Goal: Task Accomplishment & Management: Manage account settings

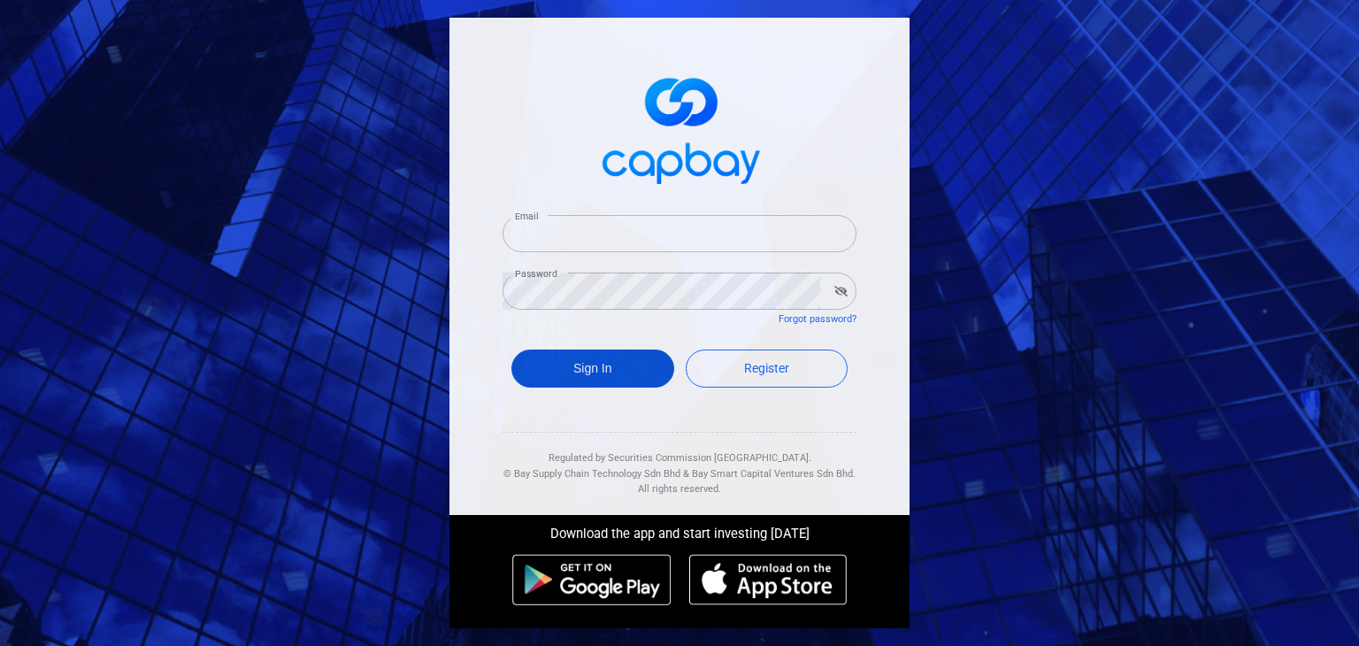
type input "[EMAIL_ADDRESS][DOMAIN_NAME]"
click at [618, 363] on button "Sign In" at bounding box center [592, 368] width 163 height 38
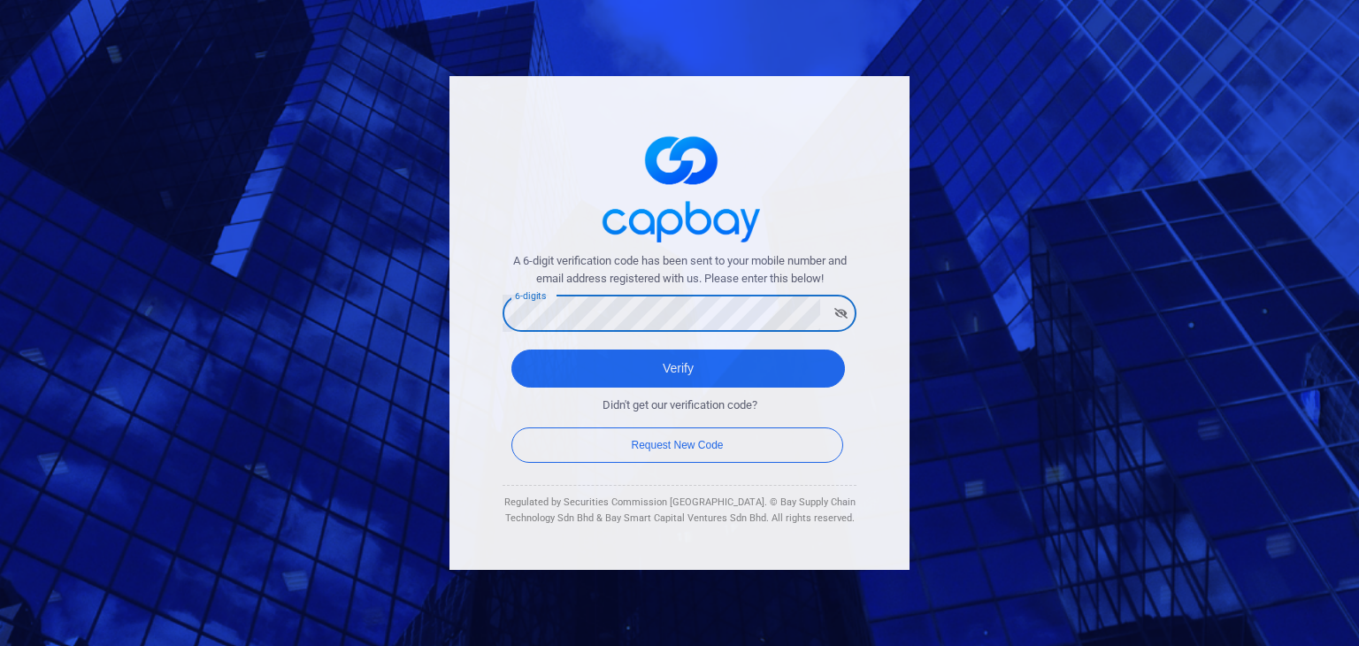
click at [511, 349] on button "Verify" at bounding box center [678, 368] width 334 height 38
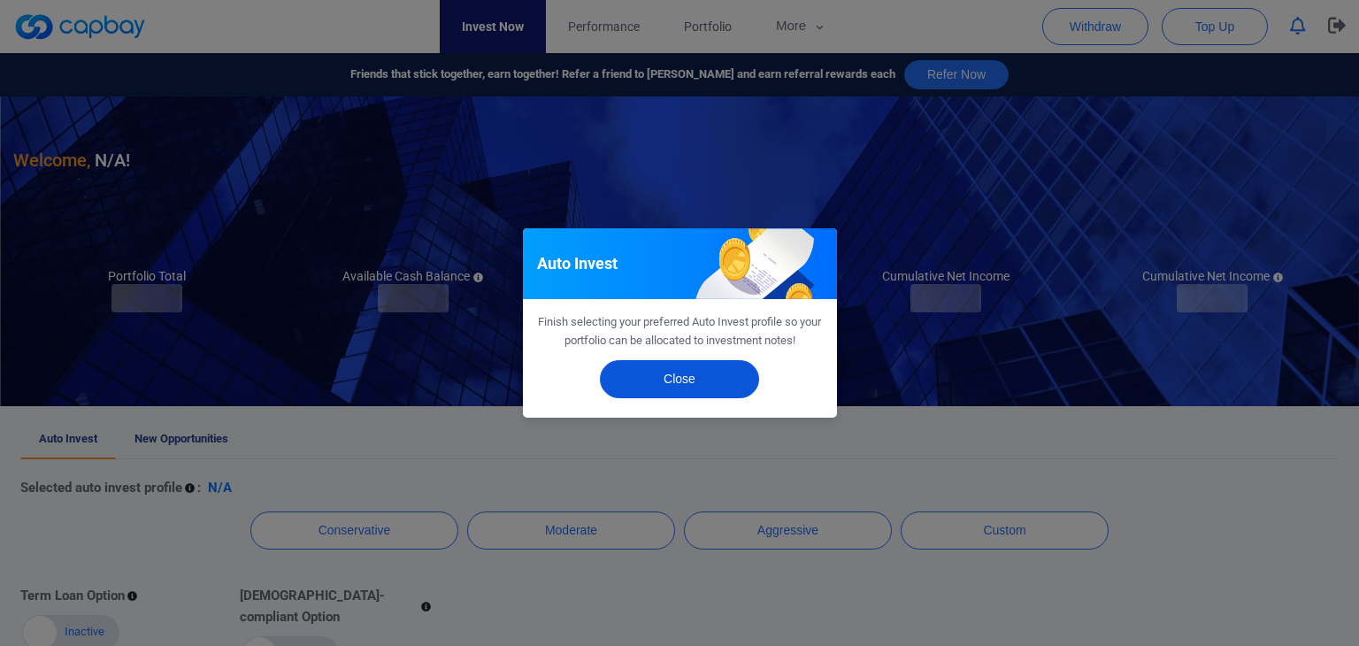
click at [744, 372] on button "Close" at bounding box center [679, 379] width 159 height 38
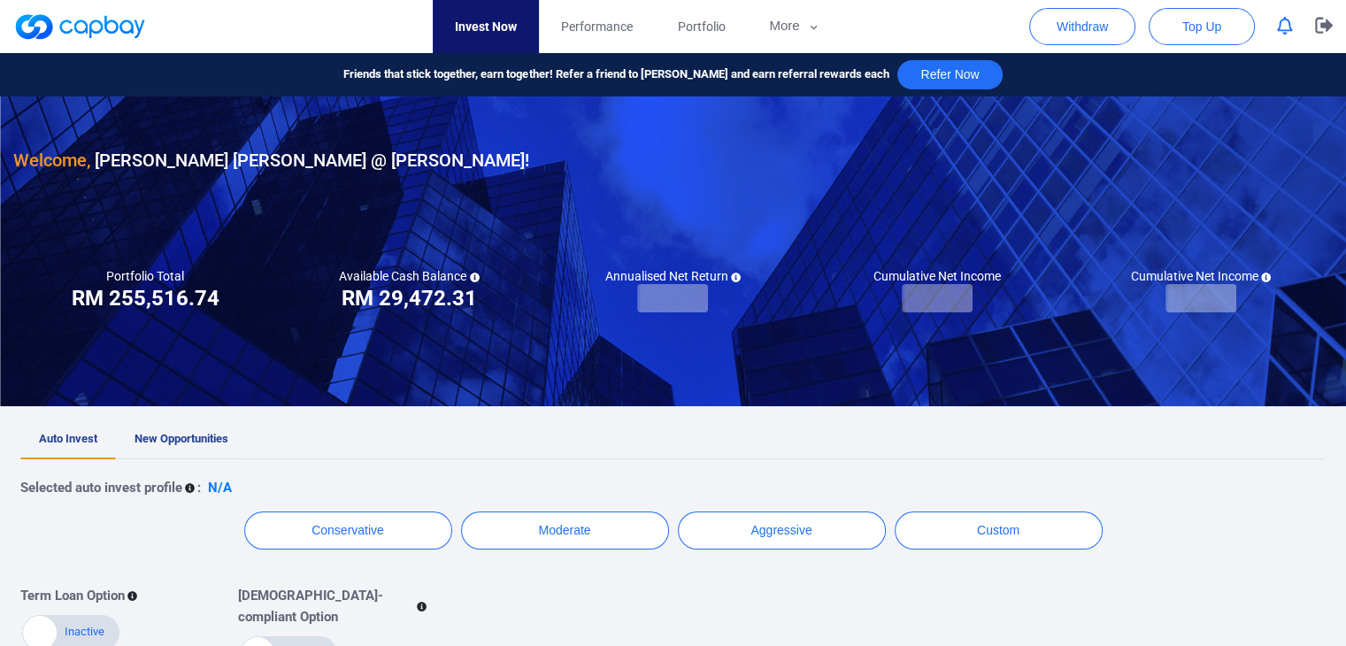
click at [211, 429] on link "New Opportunities" at bounding box center [181, 439] width 131 height 39
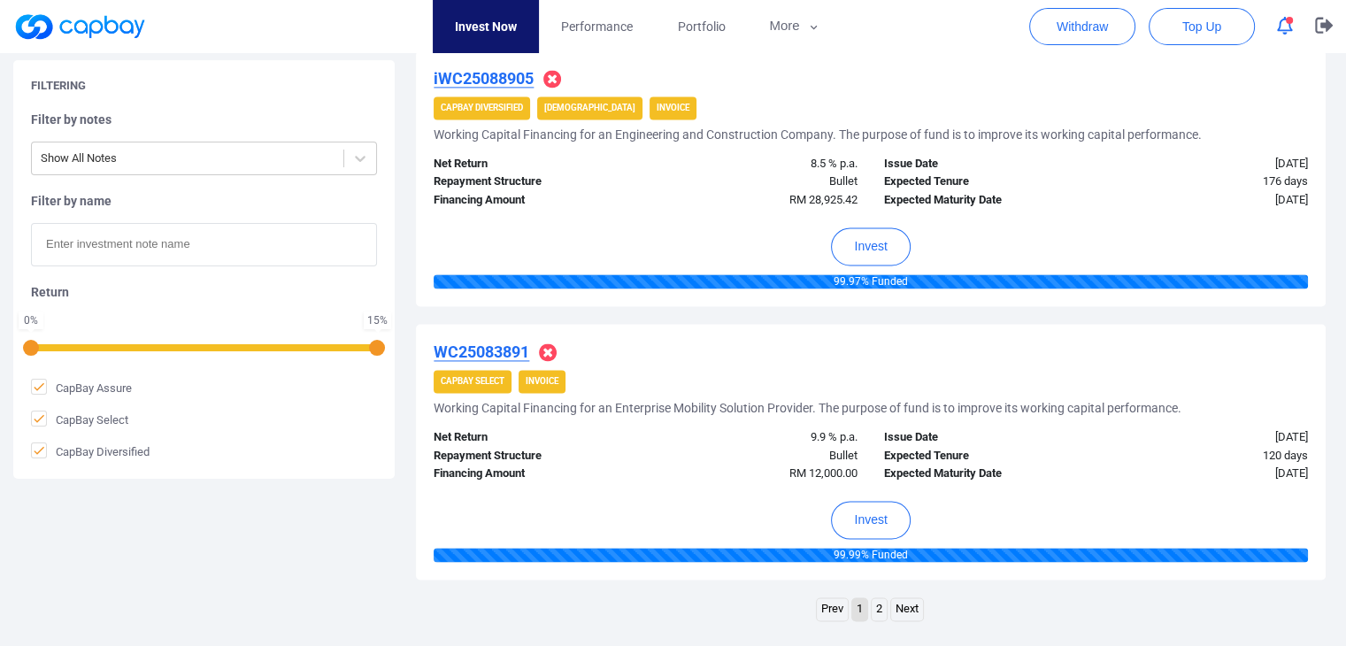
scroll to position [2920, 0]
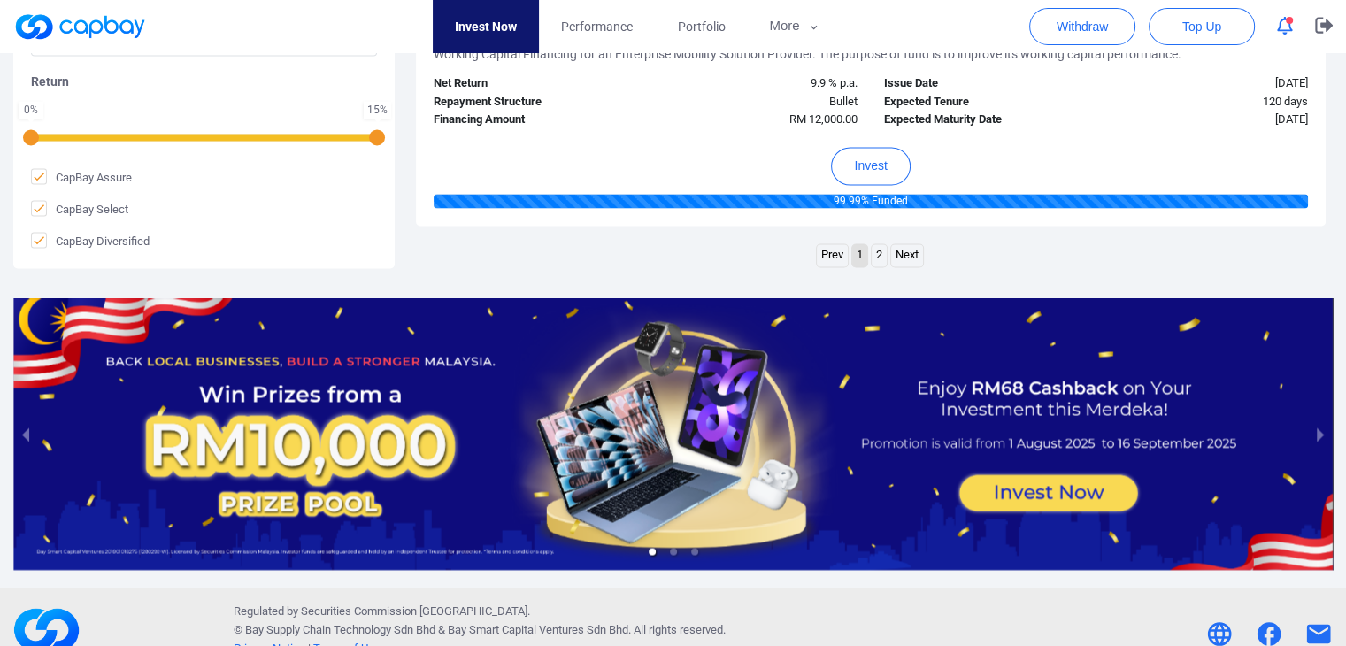
click at [1288, 32] on icon "button" at bounding box center [1285, 26] width 16 height 19
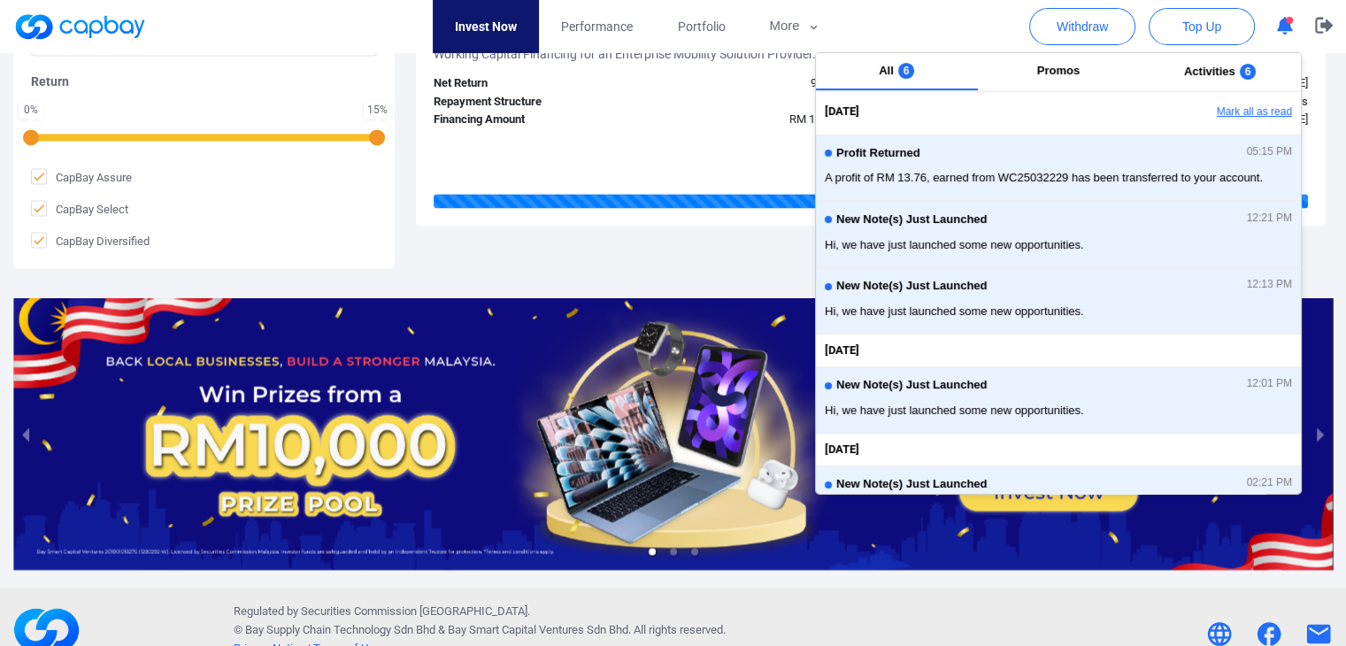
click at [1246, 107] on button "Mark all as read" at bounding box center [1205, 112] width 190 height 30
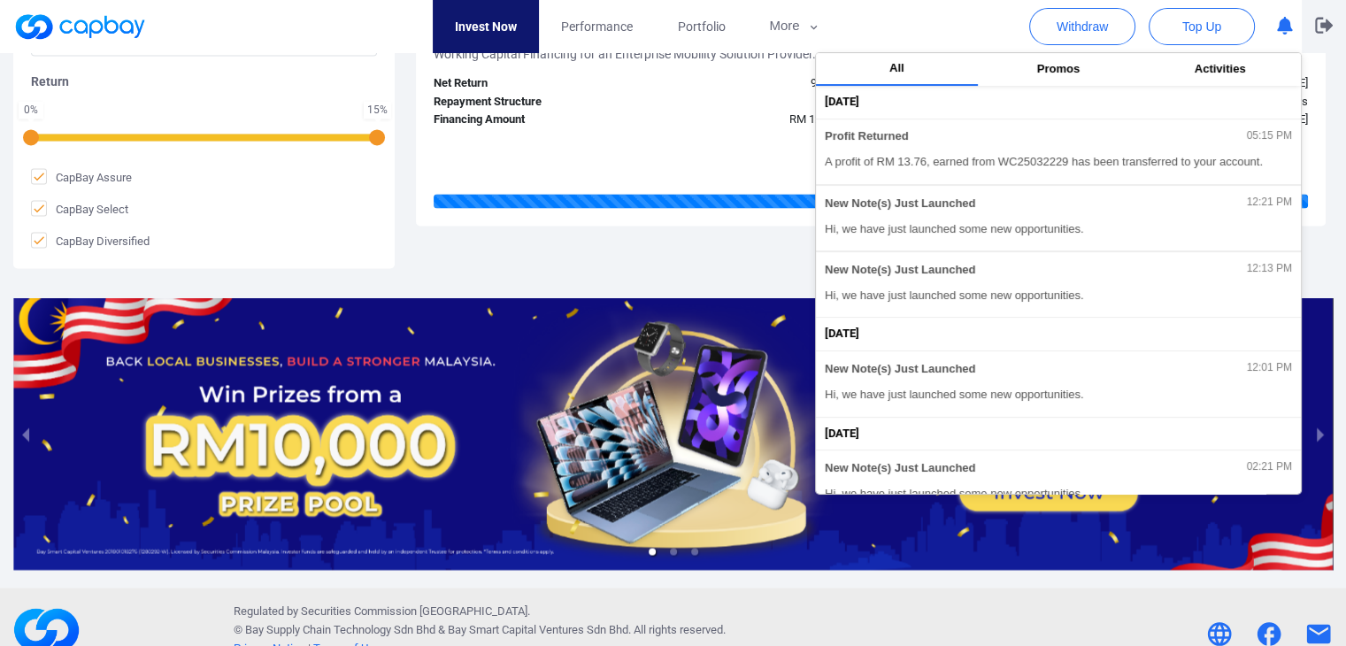
click at [1324, 33] on icon "button" at bounding box center [1324, 25] width 18 height 17
